Goal: Information Seeking & Learning: Learn about a topic

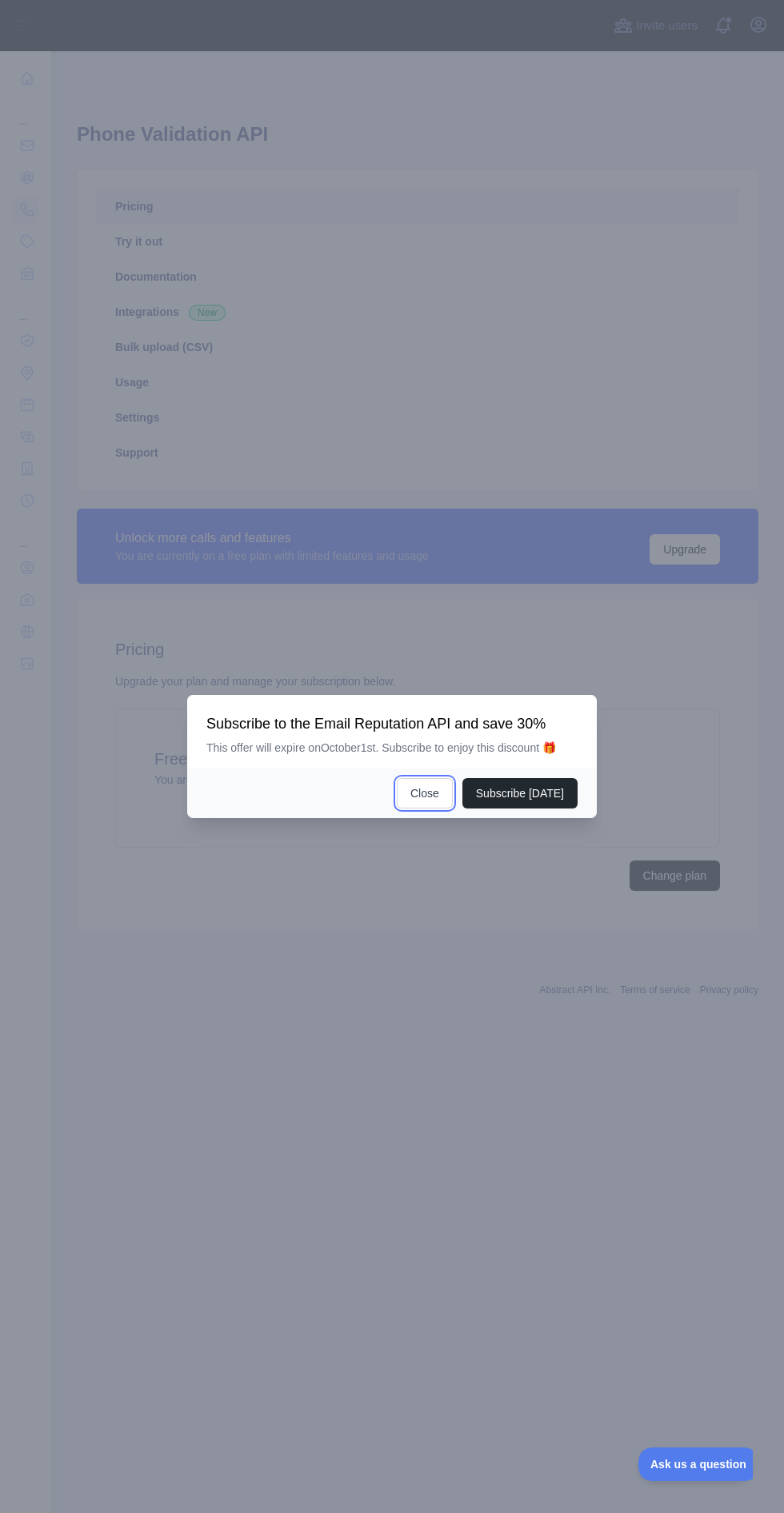
click at [419, 808] on button "Close" at bounding box center [424, 793] width 56 height 30
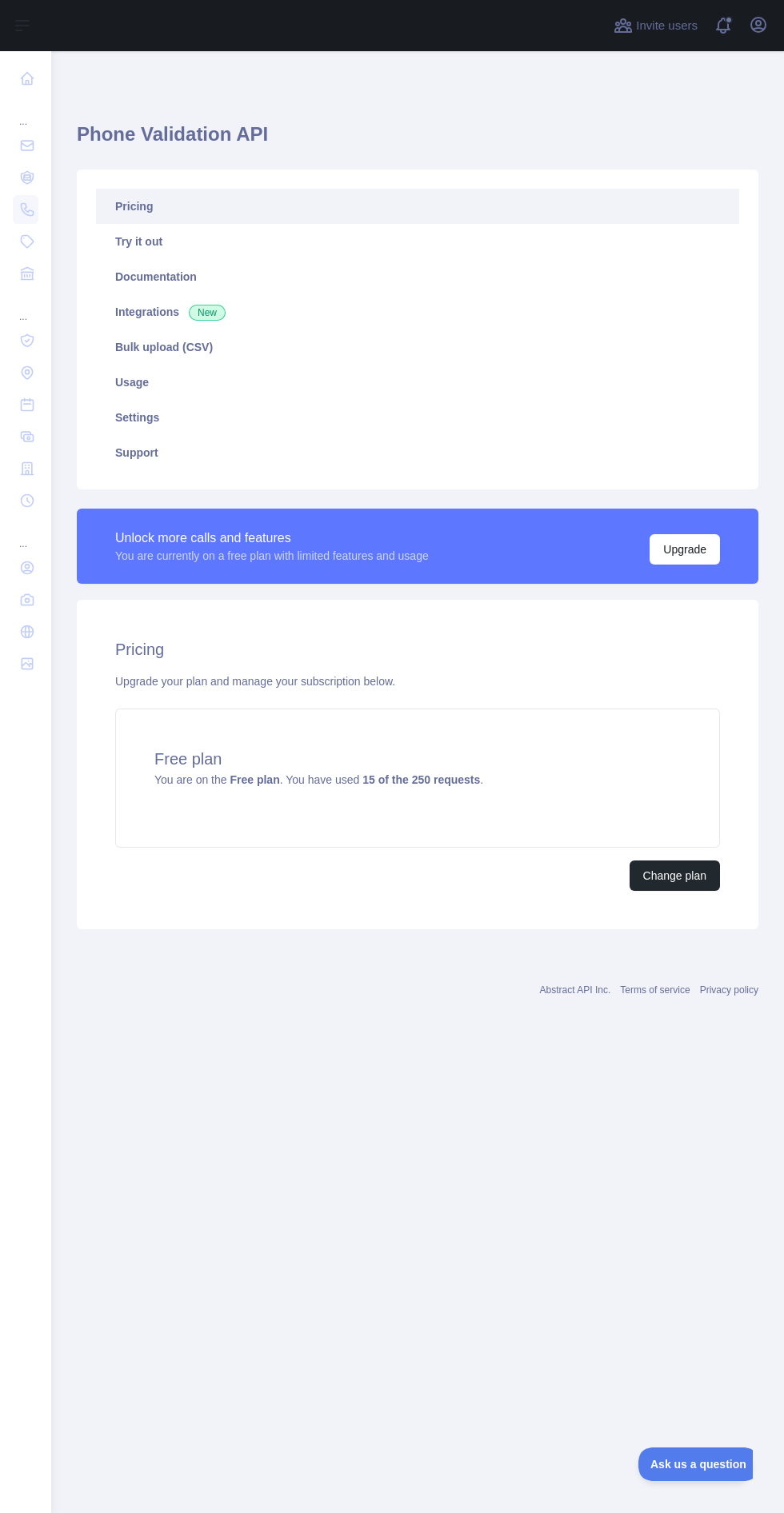
click at [21, 1012] on nav "... ... ..." at bounding box center [25, 769] width 25 height 1436
click at [31, 1010] on nav "... ... ..." at bounding box center [25, 769] width 25 height 1436
click at [23, 829] on nav "... ... ..." at bounding box center [25, 769] width 25 height 1436
click at [22, 889] on nav "... ... ..." at bounding box center [25, 769] width 25 height 1436
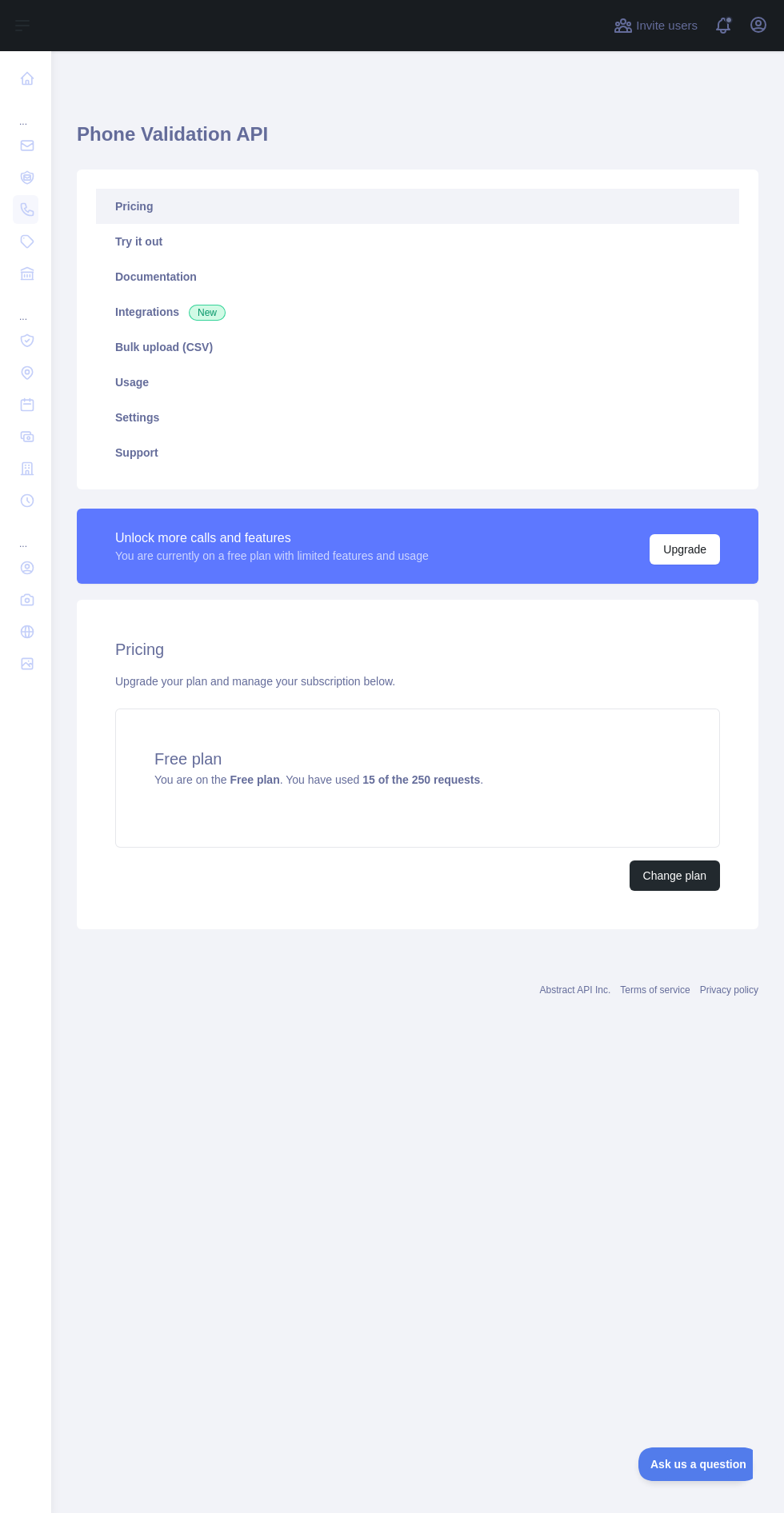
click at [25, 1039] on nav "... ... ..." at bounding box center [25, 769] width 25 height 1436
click at [21, 1026] on nav "... ... ..." at bounding box center [25, 769] width 25 height 1436
click at [363, 1253] on main "Phone Validation API Pricing Try it out Documentation Integrations New Bulk upl…" at bounding box center [418, 782] width 733 height 1462
click at [31, 991] on nav "... ... ..." at bounding box center [25, 769] width 25 height 1436
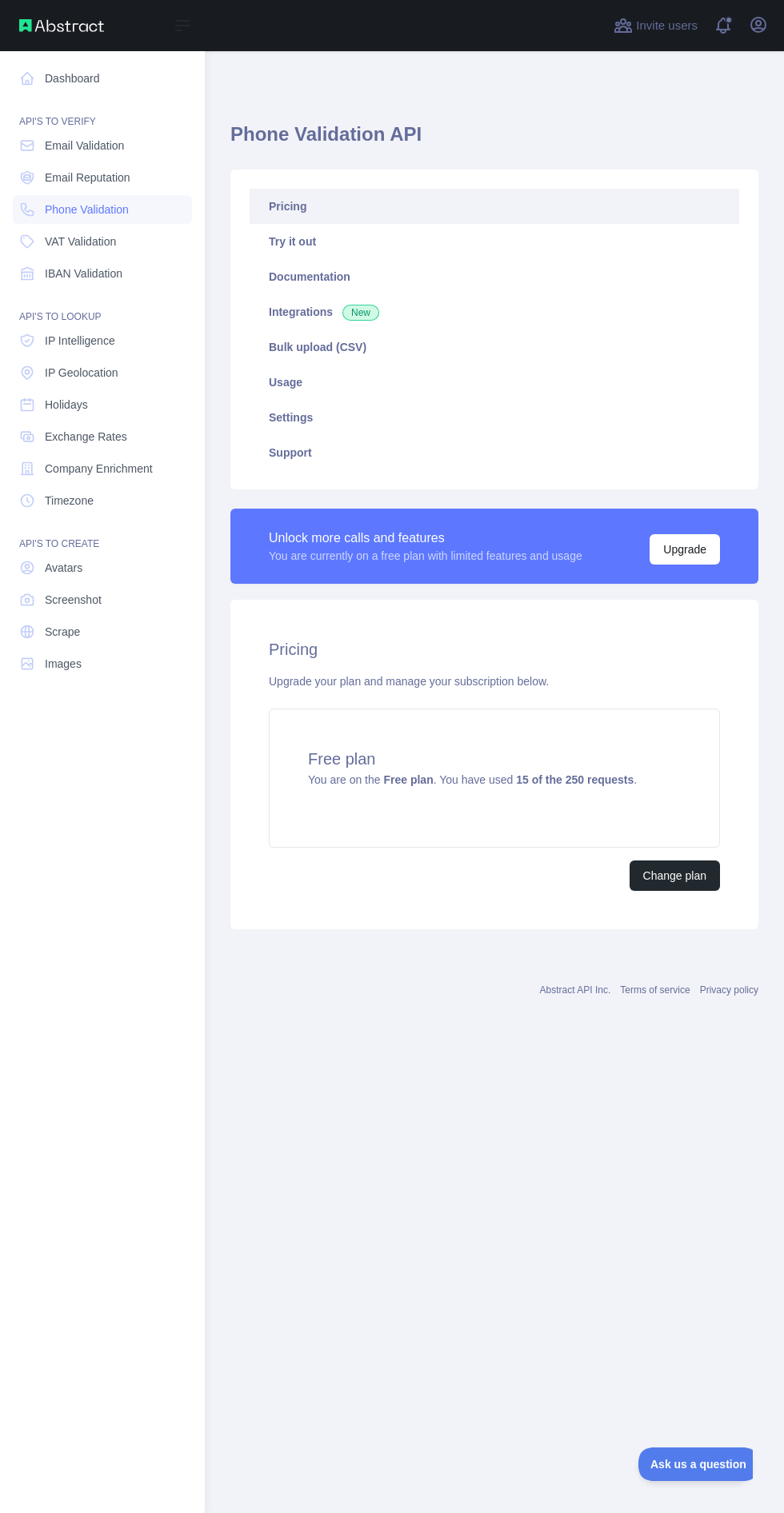
click at [75, 145] on span "Email Validation" at bounding box center [84, 145] width 79 height 16
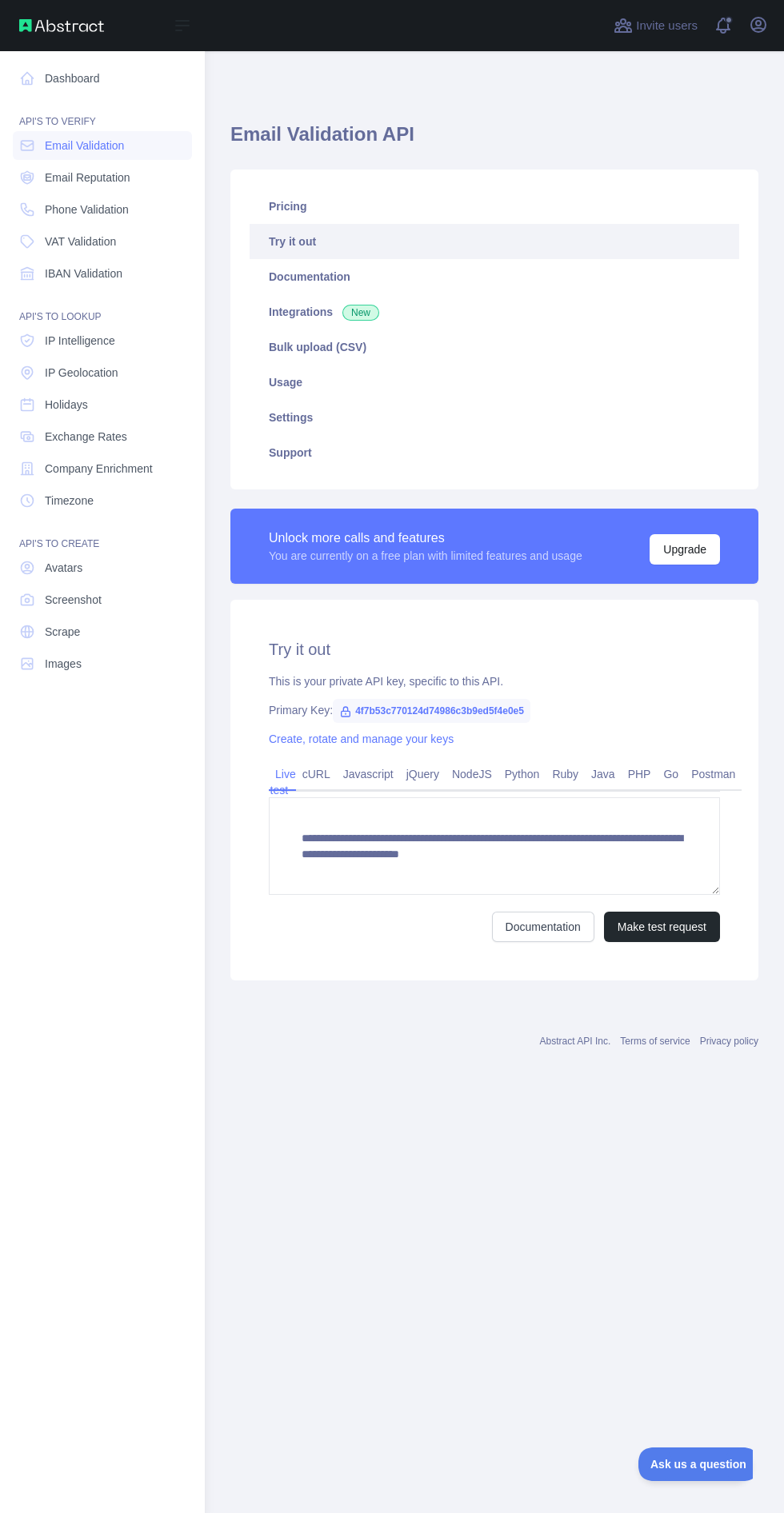
click at [279, 379] on link "Usage" at bounding box center [494, 382] width 489 height 35
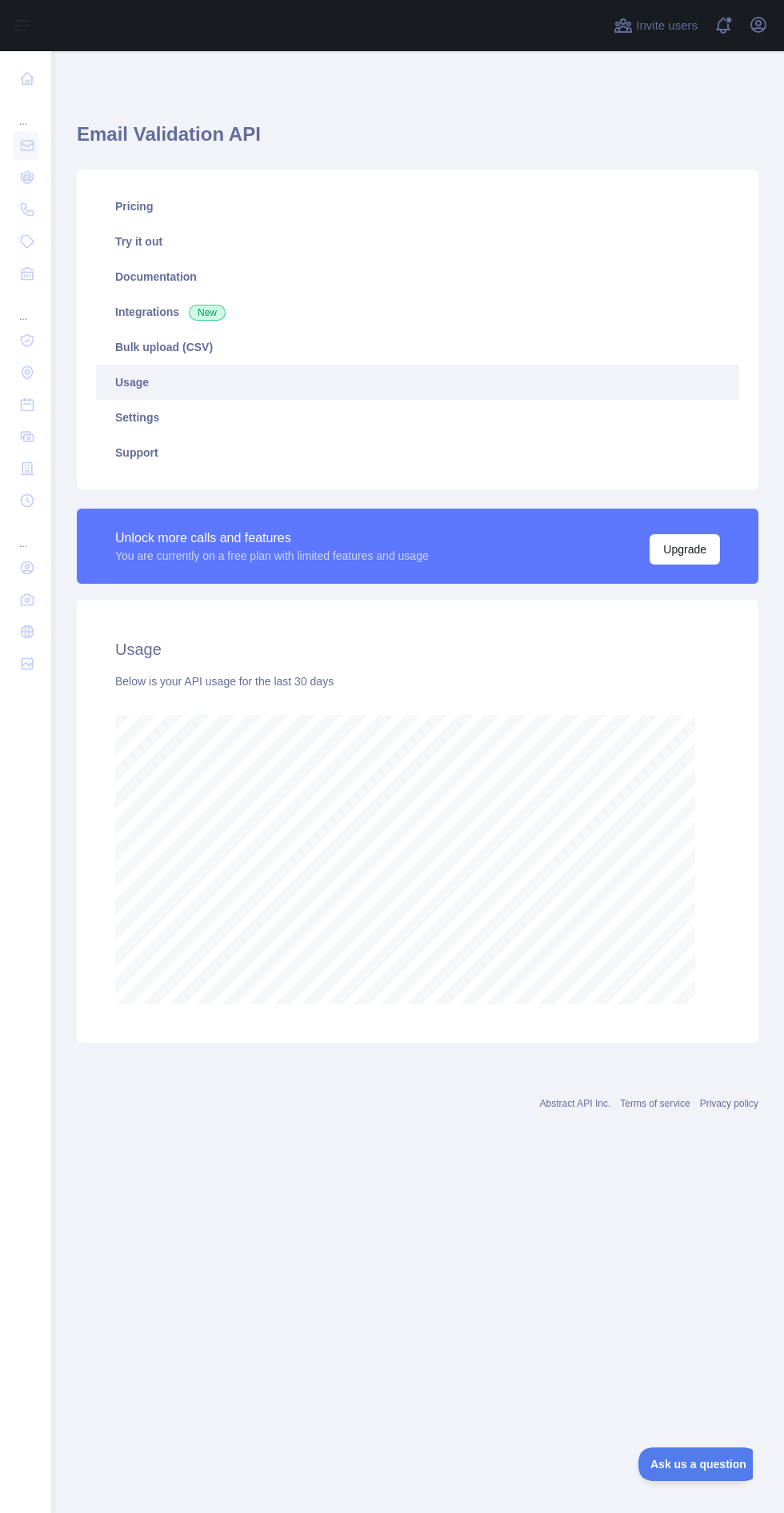
scroll to position [1618, 733]
click at [135, 200] on link "Pricing" at bounding box center [417, 206] width 643 height 35
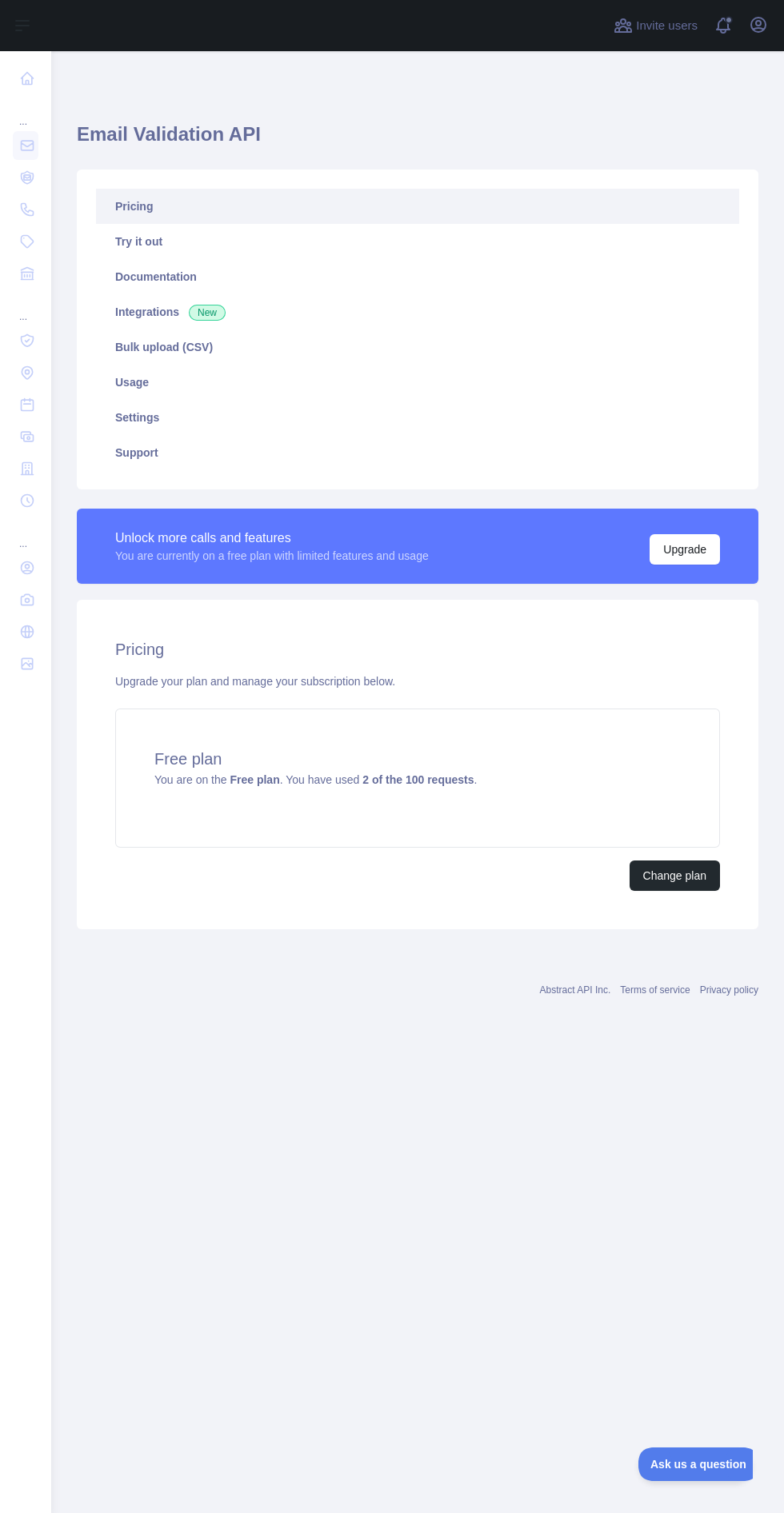
click at [37, 965] on nav "... ... ..." at bounding box center [25, 769] width 25 height 1436
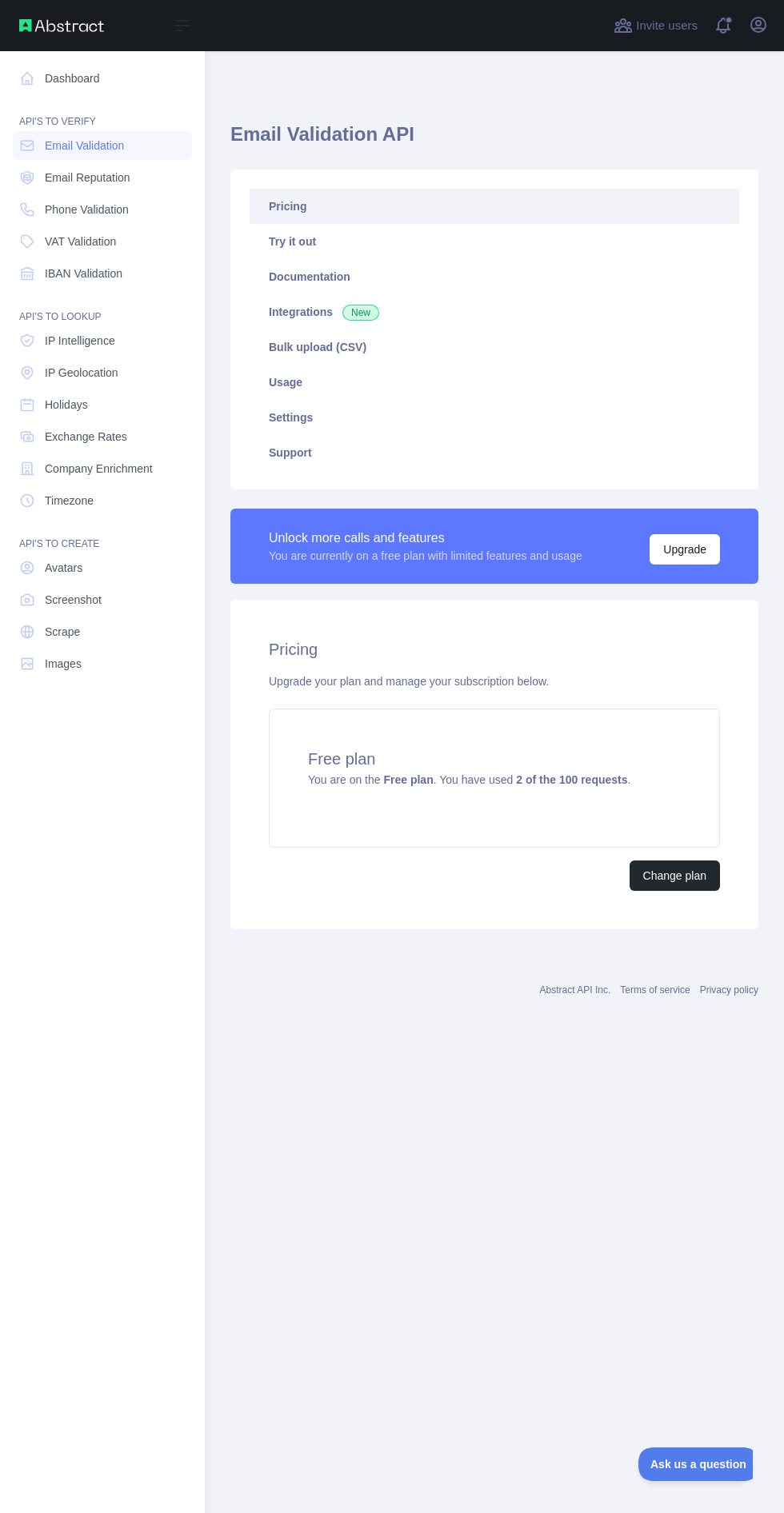
click at [85, 202] on span "Phone Validation" at bounding box center [86, 209] width 84 height 16
